Goal: Task Accomplishment & Management: Use online tool/utility

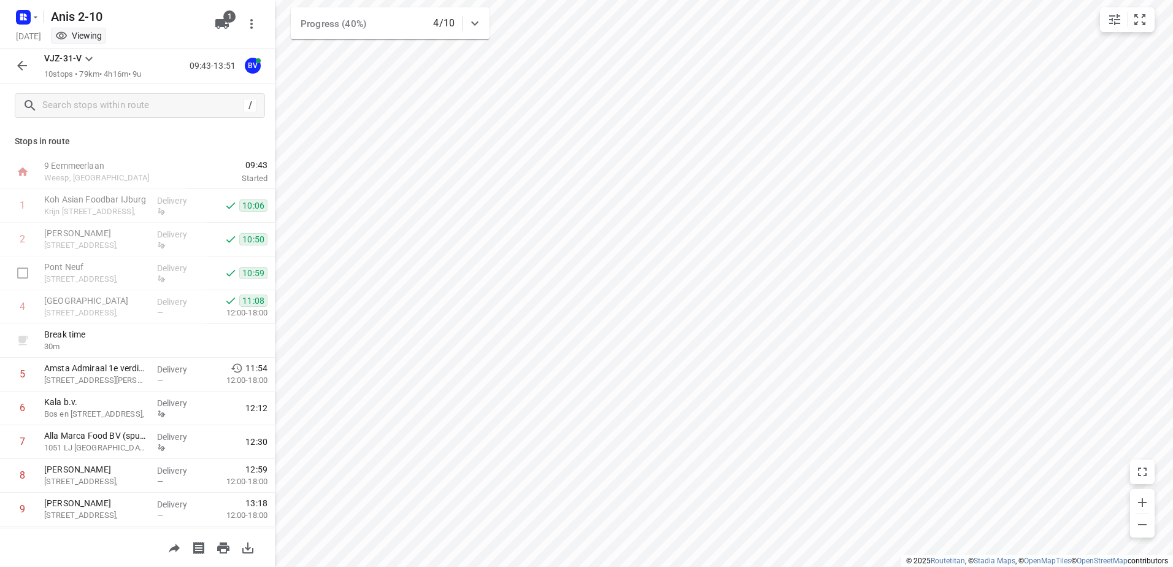
scroll to position [66, 0]
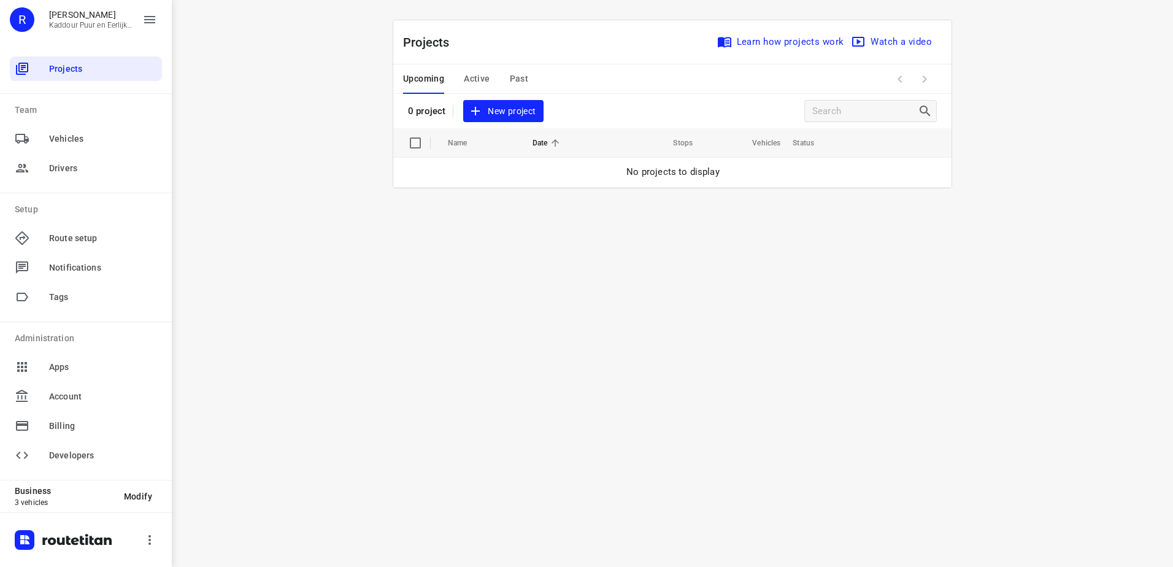
click at [463, 74] on div "Upcoming Active Past" at bounding box center [475, 78] width 145 height 29
click at [471, 78] on span "Active" at bounding box center [477, 78] width 26 height 15
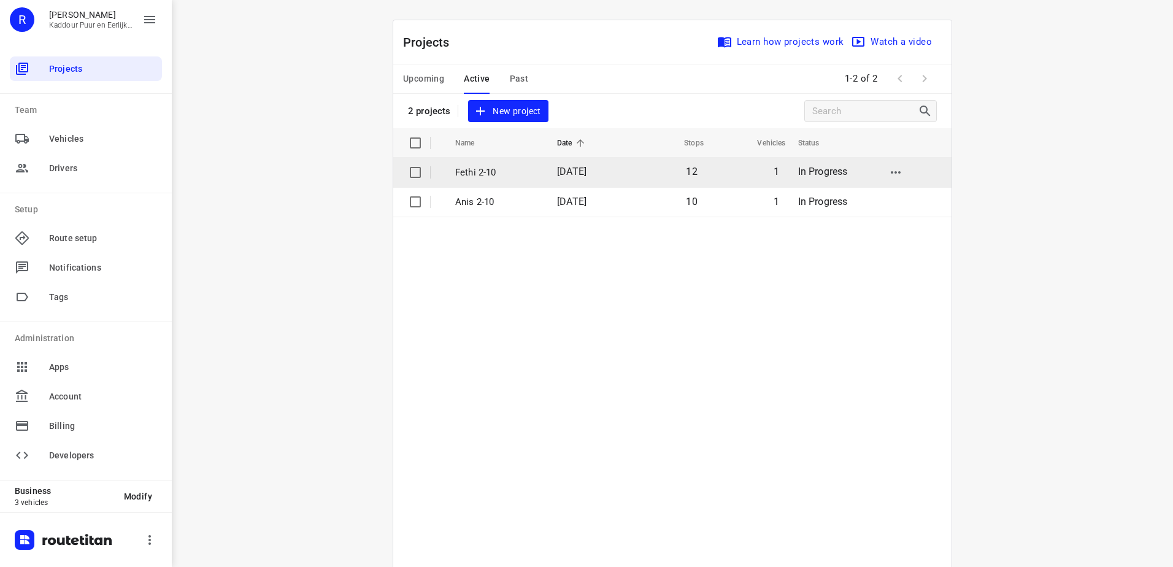
click at [477, 169] on p "Fethi 2-10" at bounding box center [496, 173] width 83 height 14
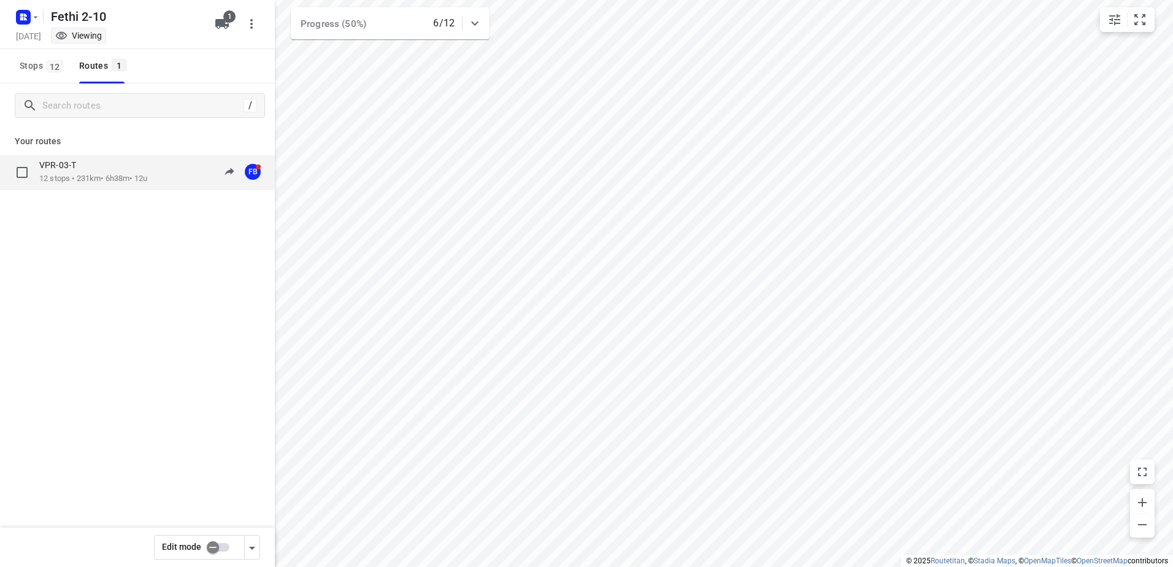
click at [69, 169] on p "VPR-03-T" at bounding box center [61, 165] width 44 height 11
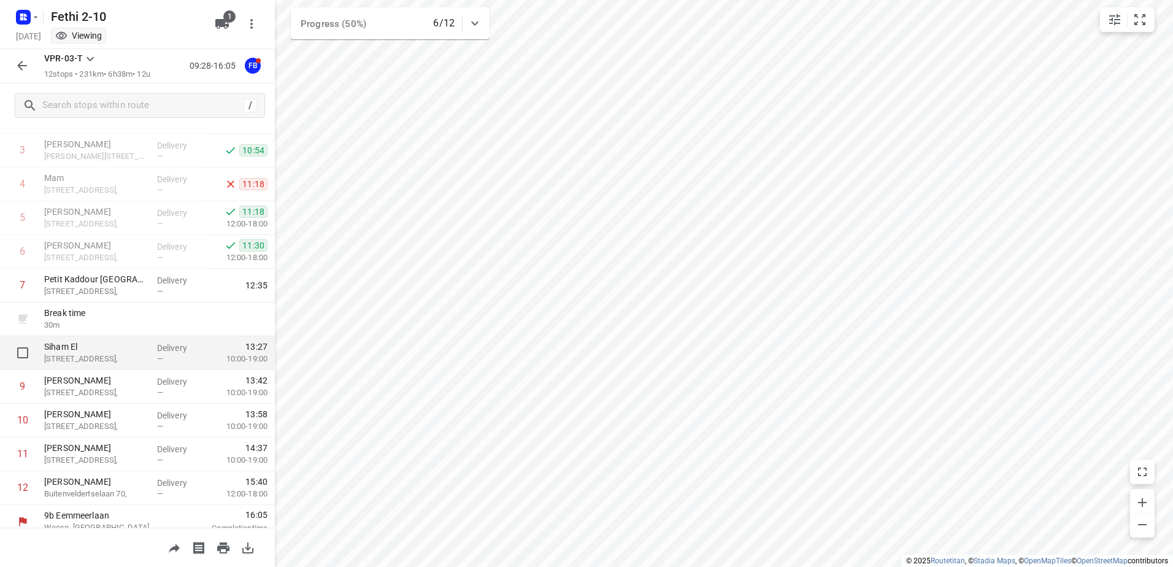
scroll to position [134, 0]
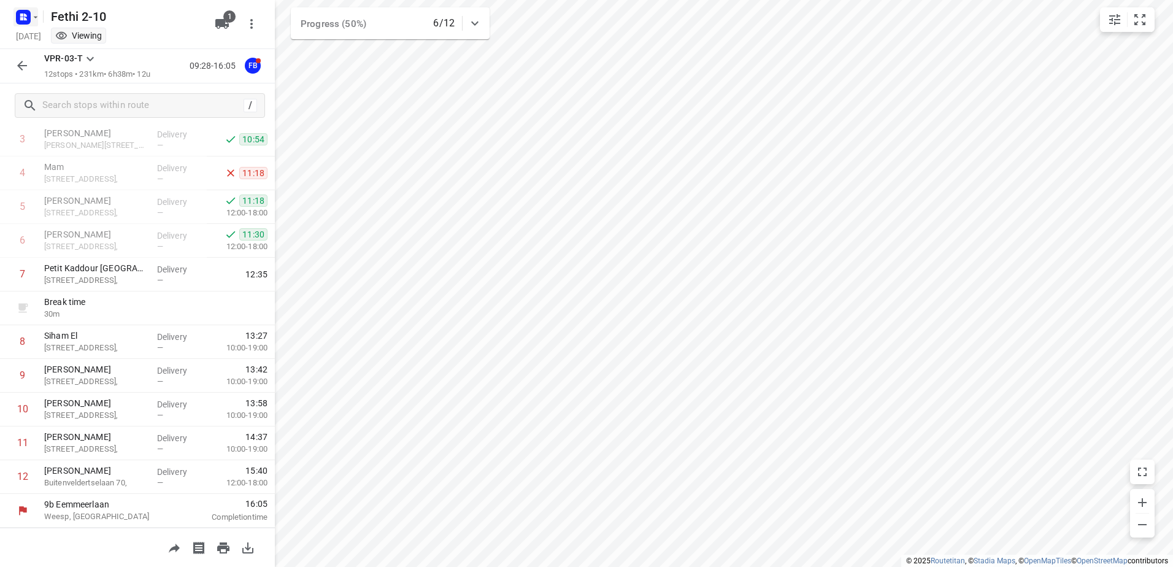
click at [34, 20] on icon "button" at bounding box center [36, 17] width 10 height 10
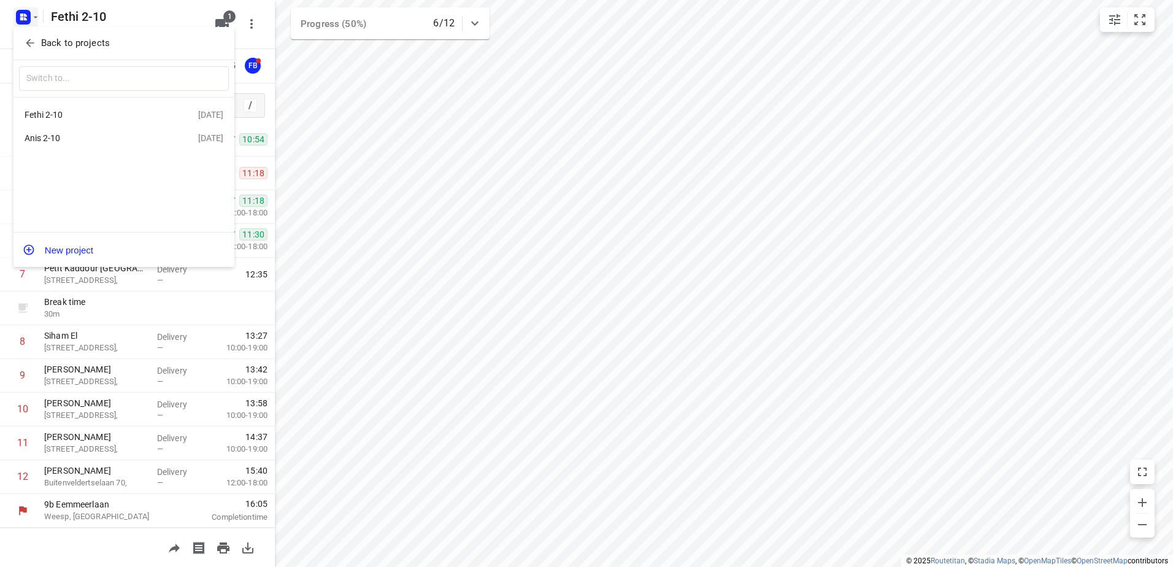
click at [42, 137] on div "Anis 2-10" at bounding box center [95, 138] width 141 height 10
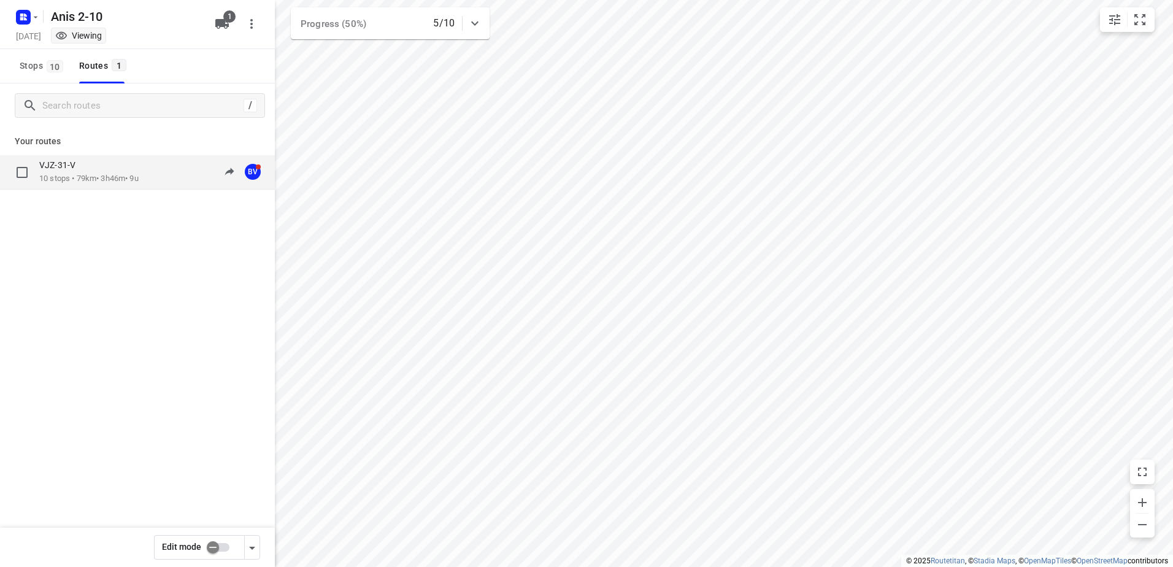
click at [62, 163] on p "VJZ-31-V" at bounding box center [61, 165] width 44 height 11
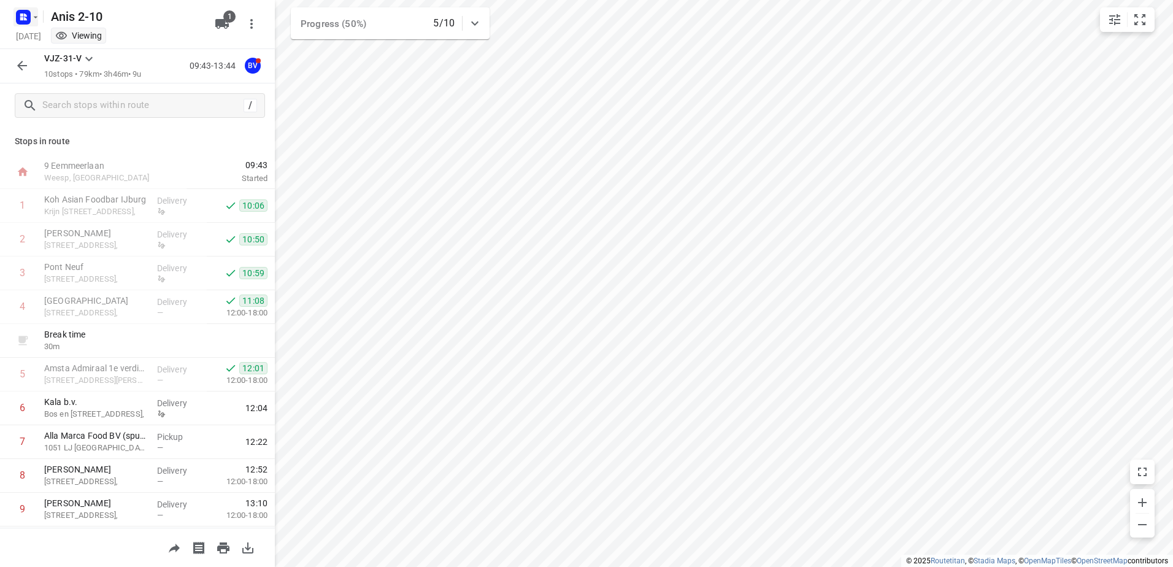
click at [37, 18] on icon "button" at bounding box center [36, 17] width 10 height 10
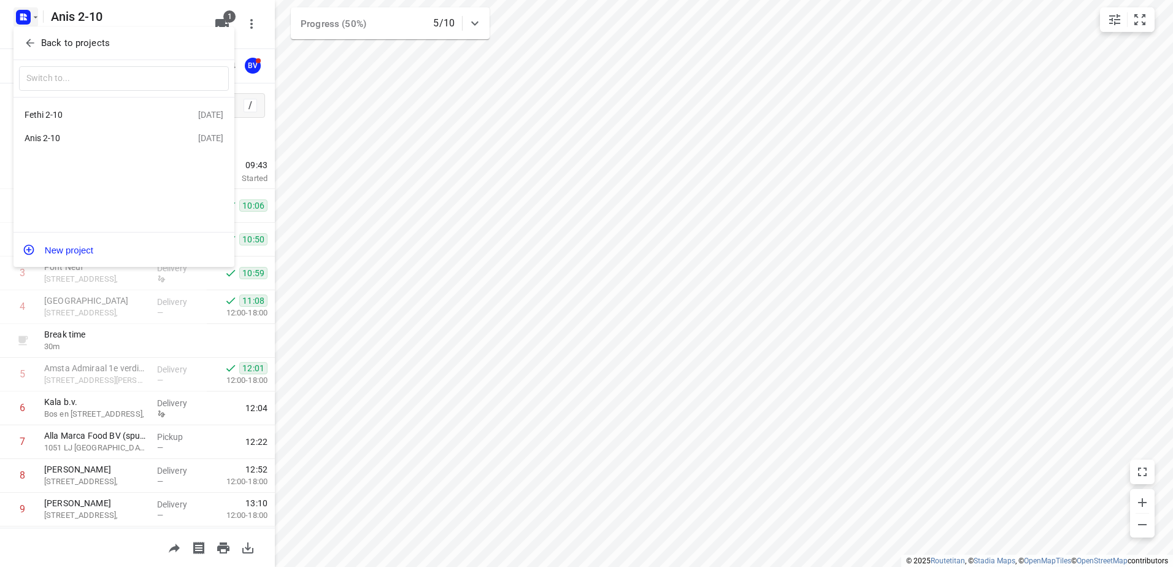
click at [66, 115] on div "Fethi 2-10" at bounding box center [95, 115] width 141 height 10
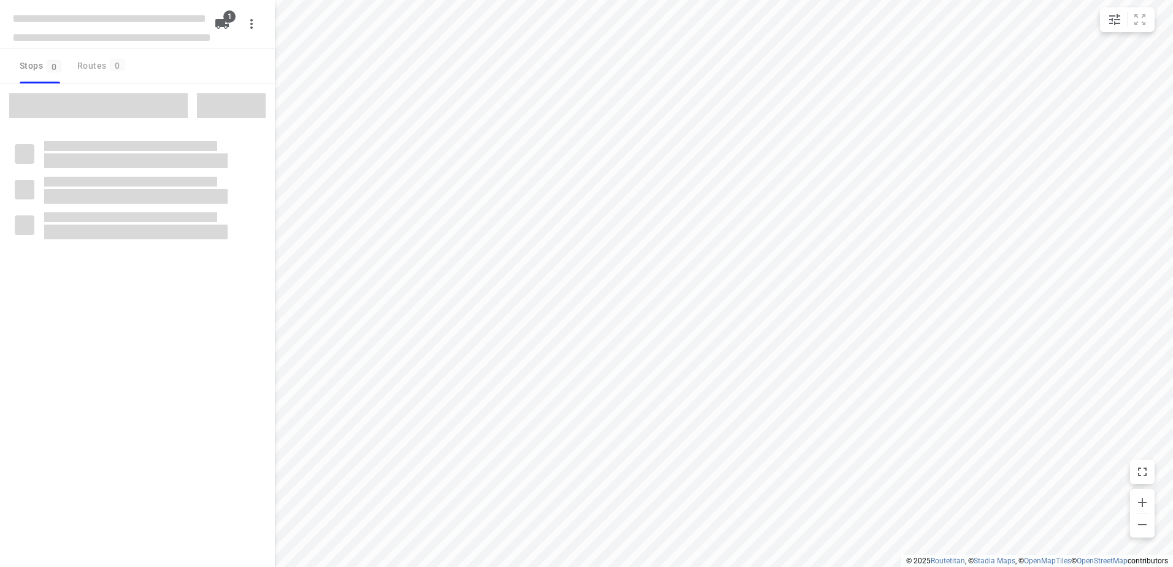
type input "distance"
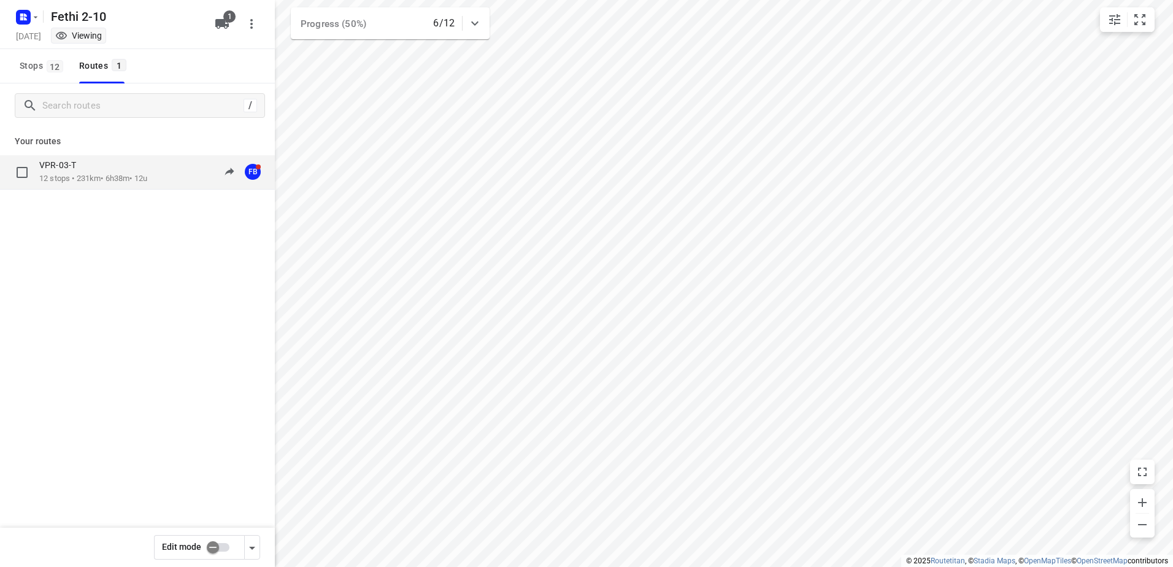
click at [67, 171] on p "VPR-03-T" at bounding box center [61, 165] width 44 height 11
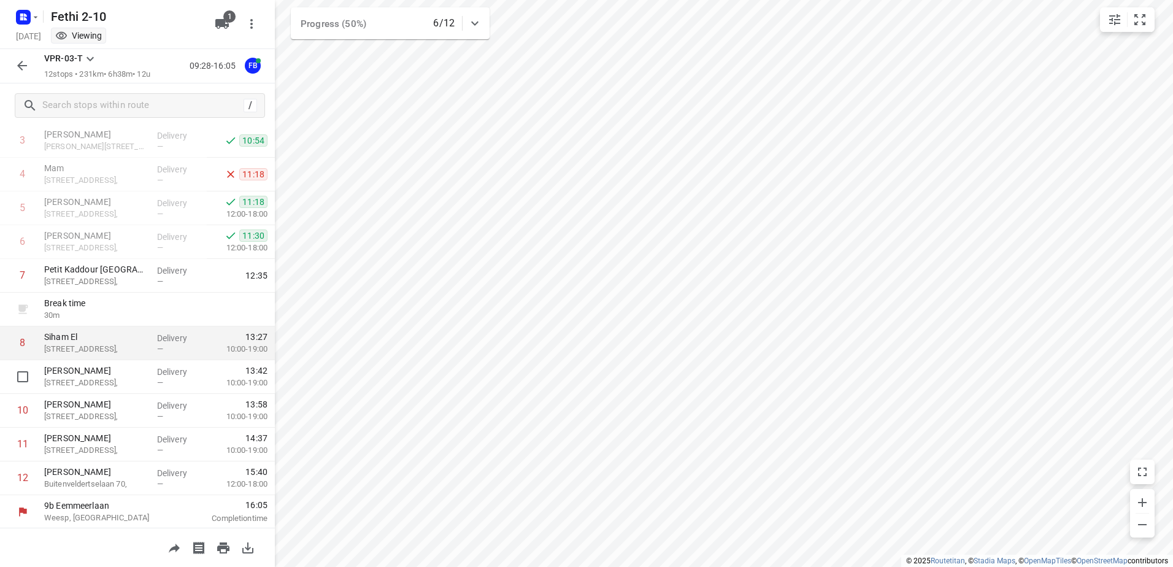
scroll to position [134, 0]
